Goal: Book appointment/travel/reservation

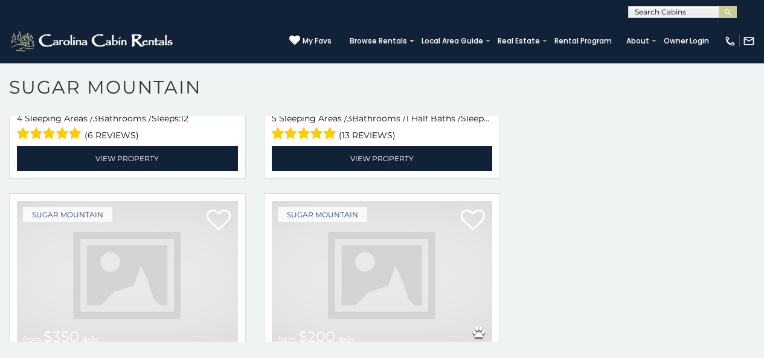
scroll to position [2319, 0]
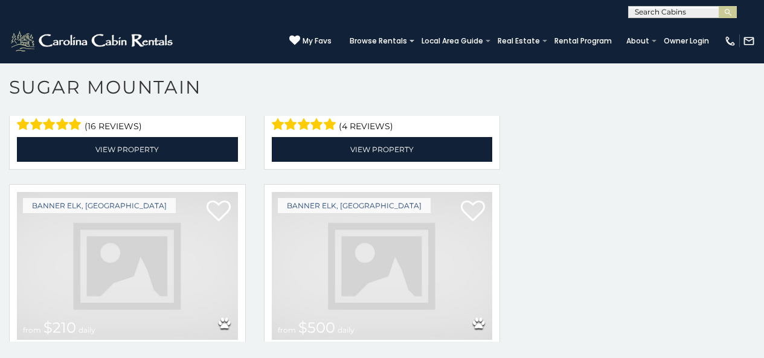
click at [101, 283] on img at bounding box center [127, 266] width 221 height 148
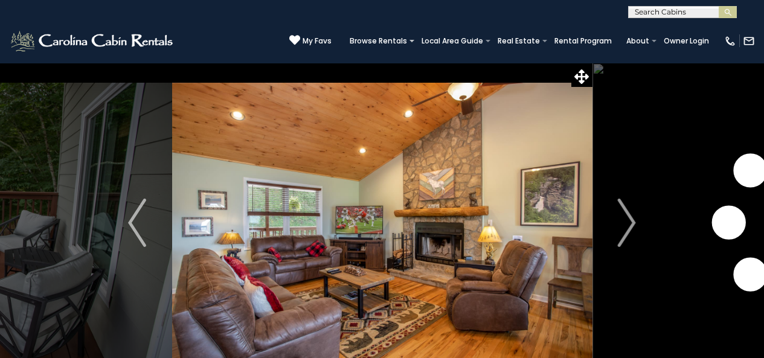
scroll to position [48, 0]
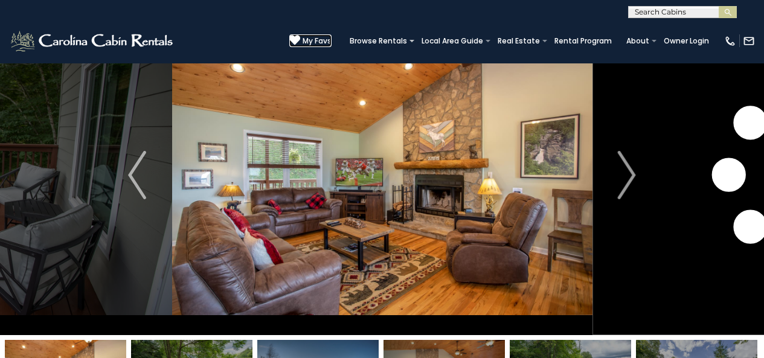
click at [332, 46] on link "My Favs" at bounding box center [310, 40] width 42 height 13
